Goal: Information Seeking & Learning: Compare options

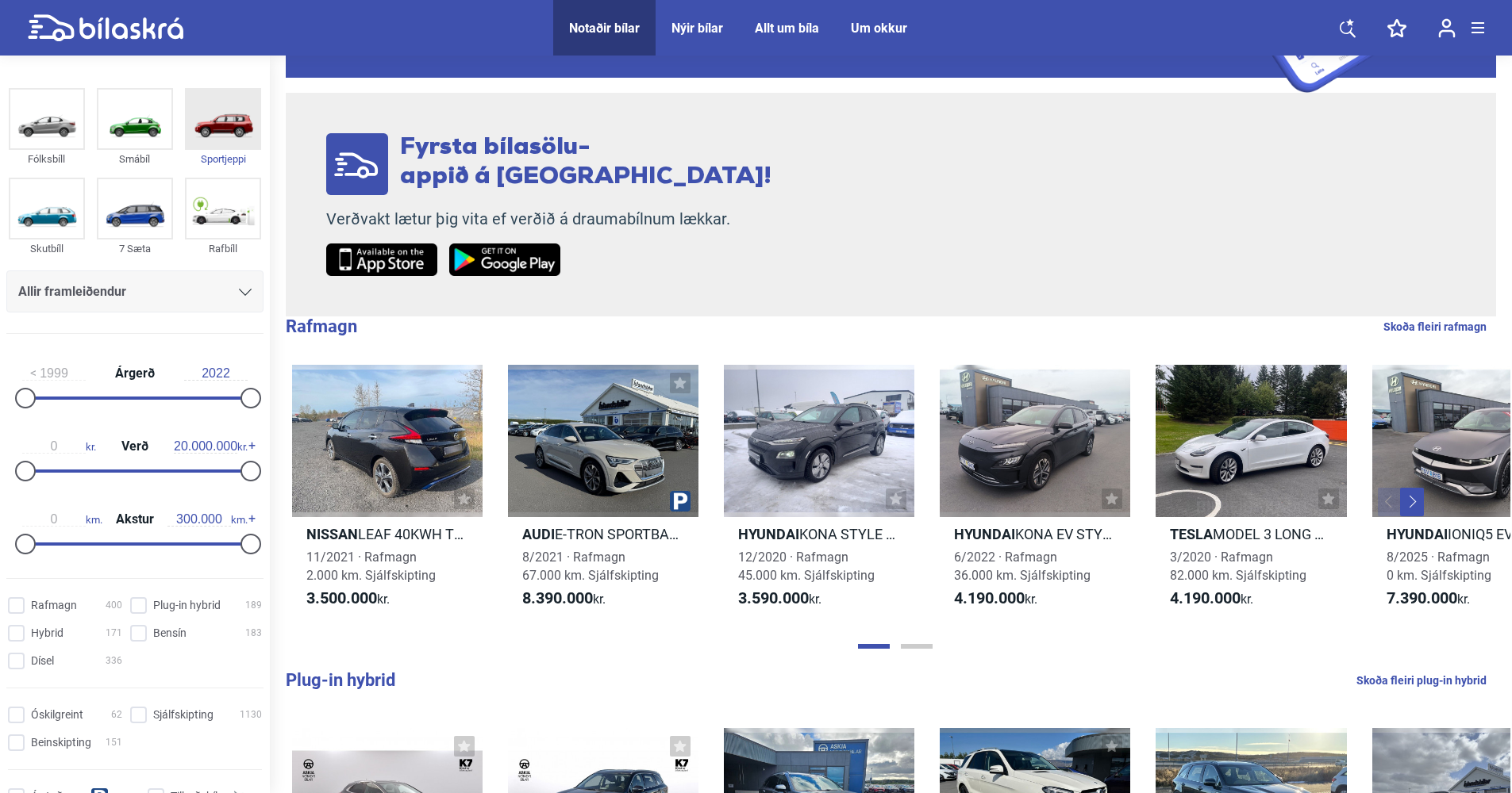
click at [229, 127] on img at bounding box center [223, 119] width 73 height 59
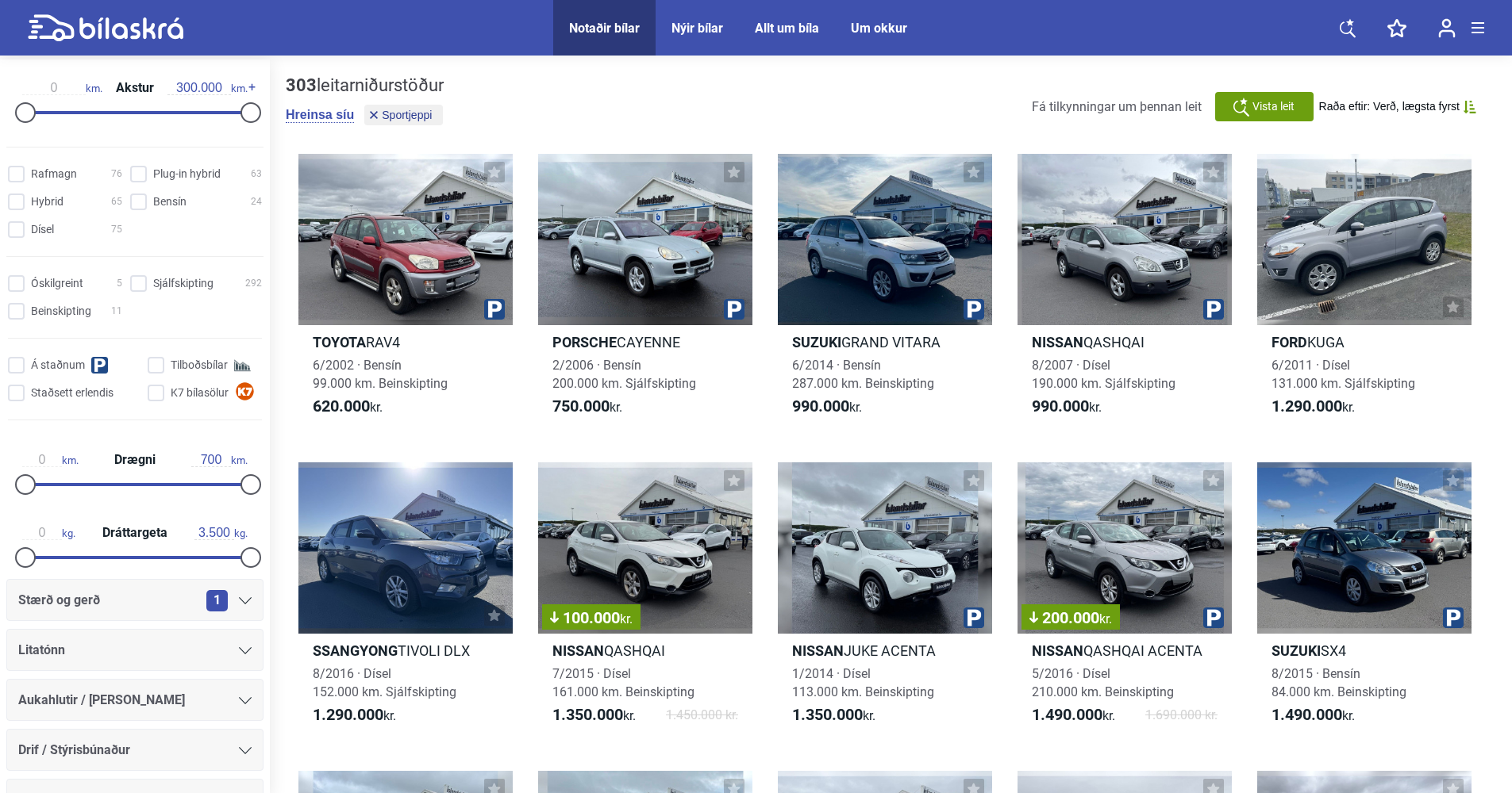
scroll to position [430, 0]
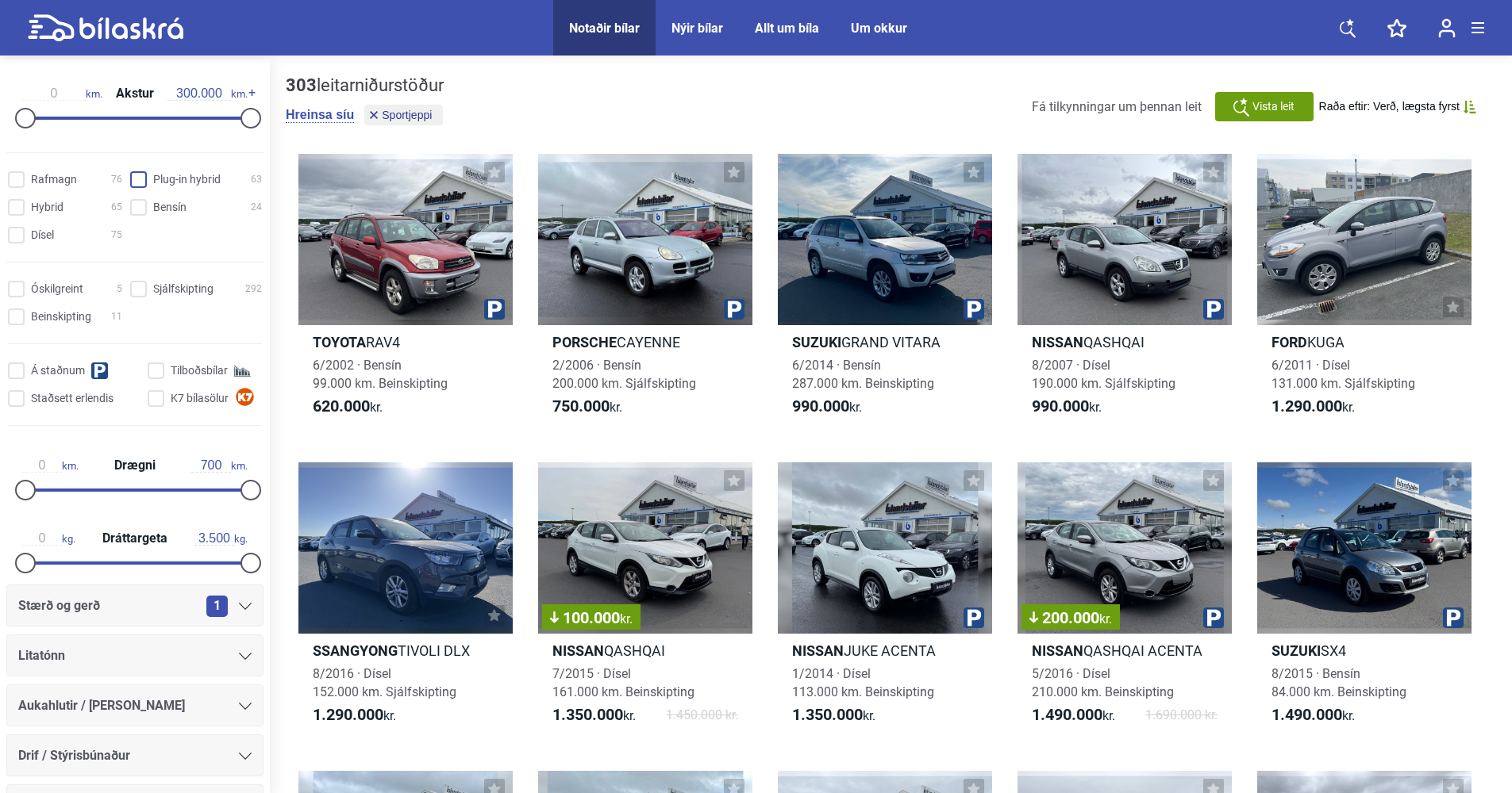
click at [140, 180] on hybrid "Plug-in hybrid 63" at bounding box center [198, 181] width 132 height 17
checkbox hybrid "true"
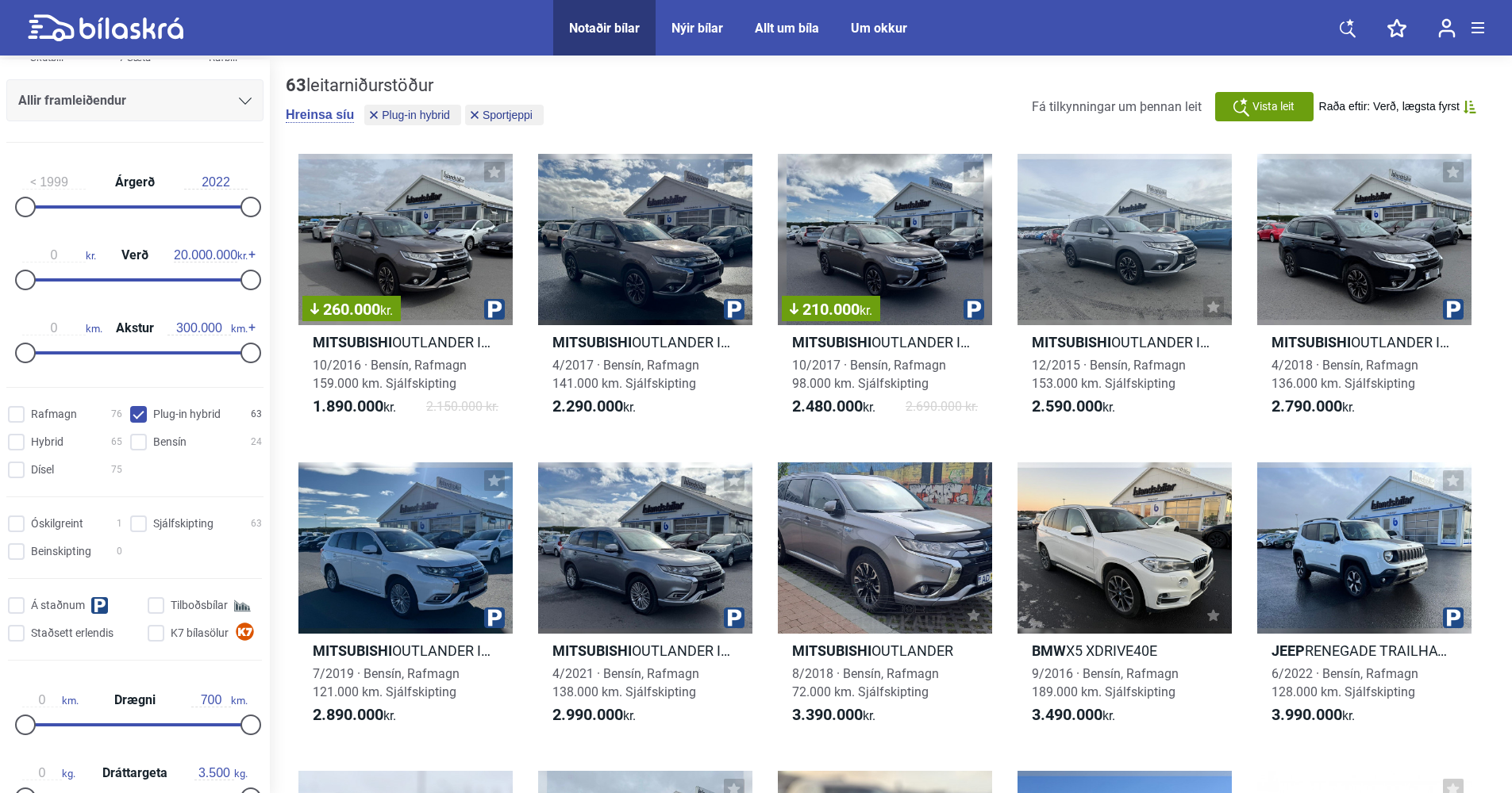
scroll to position [192, 0]
click at [57, 185] on input "1999" at bounding box center [53, 186] width 63 height 14
click at [224, 185] on input "2022" at bounding box center [215, 186] width 63 height 14
click at [208, 185] on input "2022" at bounding box center [215, 186] width 63 height 14
click at [229, 183] on input "2022" at bounding box center [215, 186] width 63 height 14
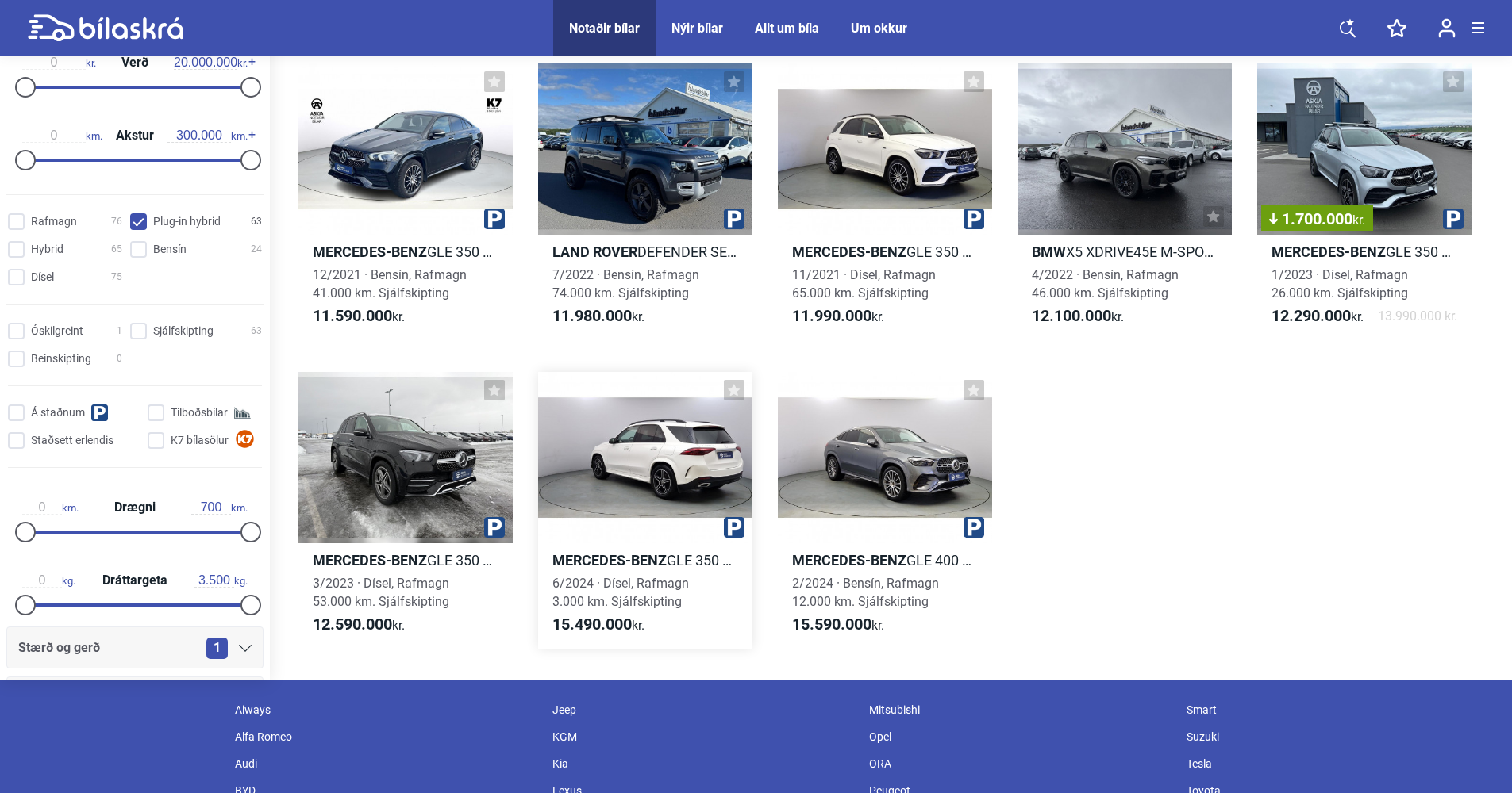
scroll to position [3461, 0]
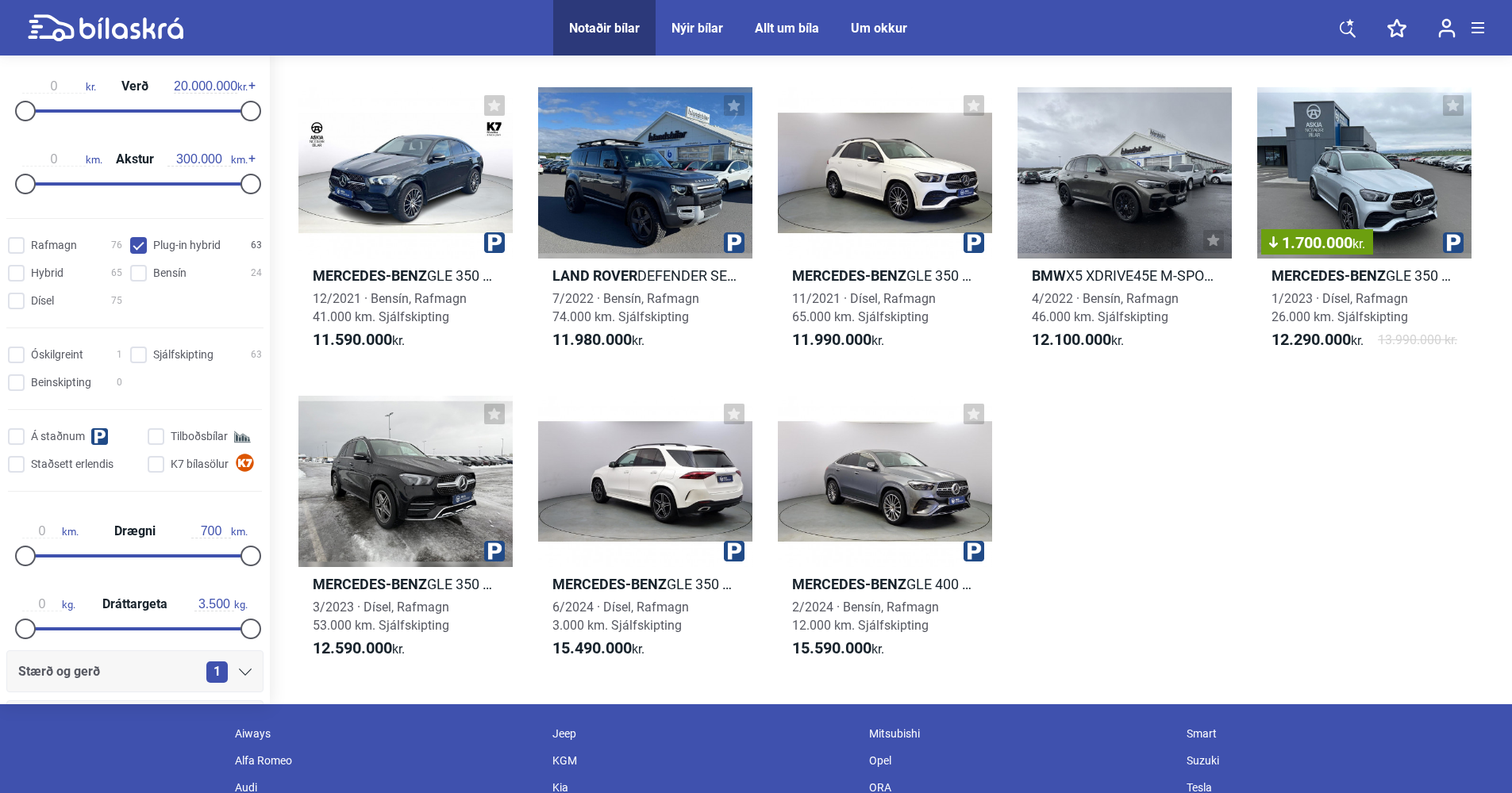
type input "2022"
click at [1384, 165] on div "1.700.000 kr." at bounding box center [1364, 172] width 214 height 171
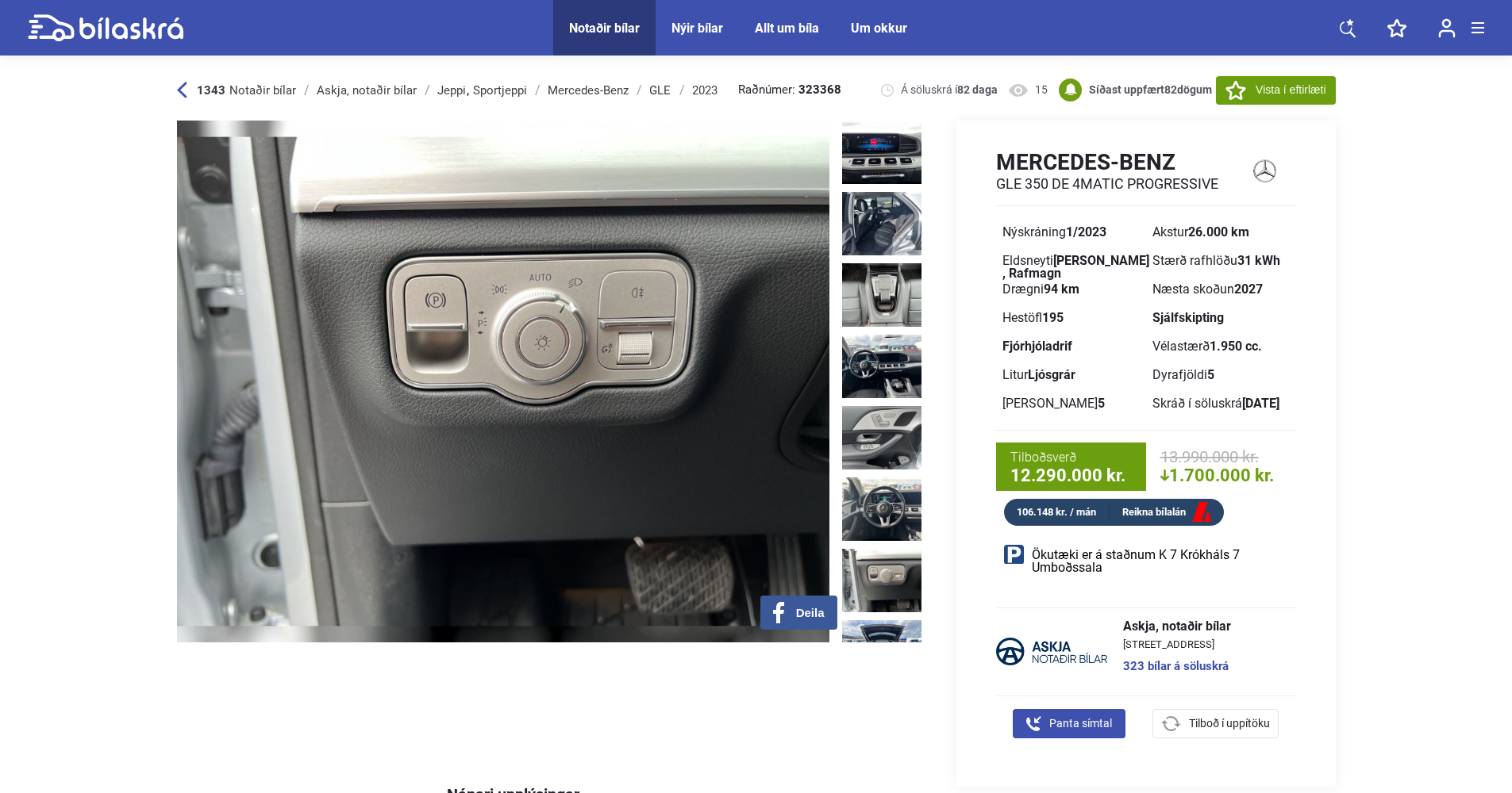
scroll to position [1587, 0]
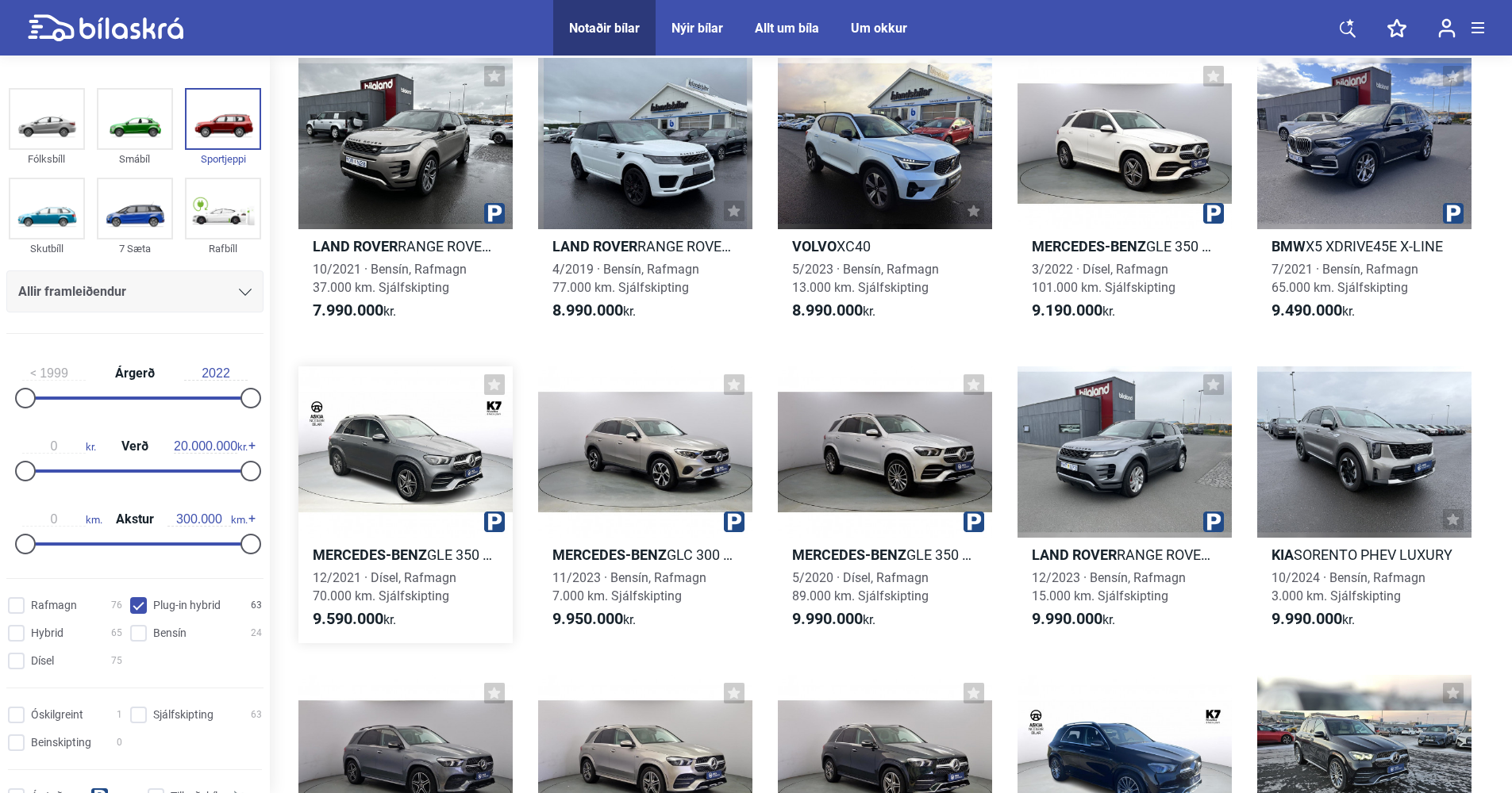
scroll to position [2510, 0]
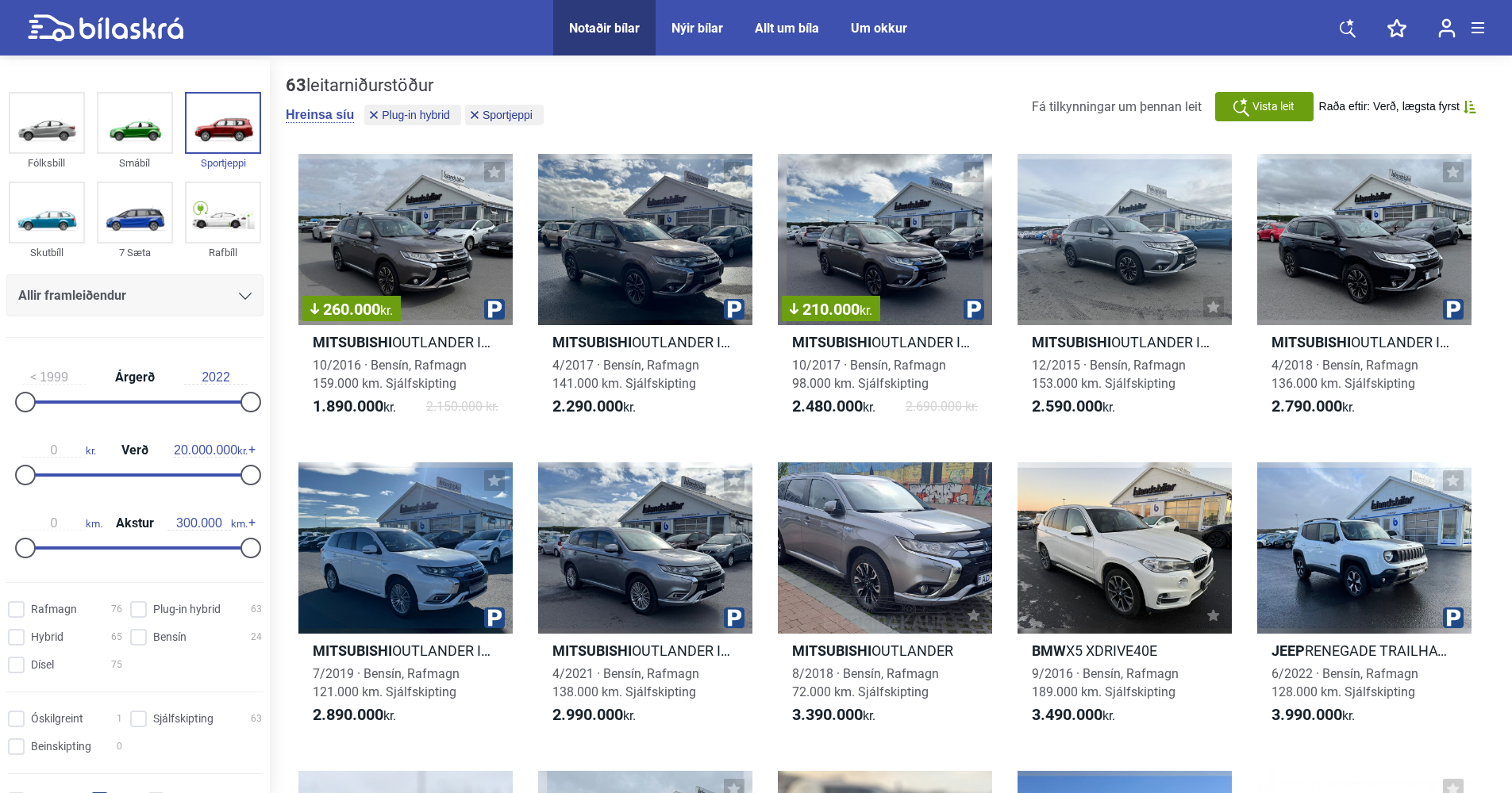
checkbox hybrid "false"
